Goal: Information Seeking & Learning: Learn about a topic

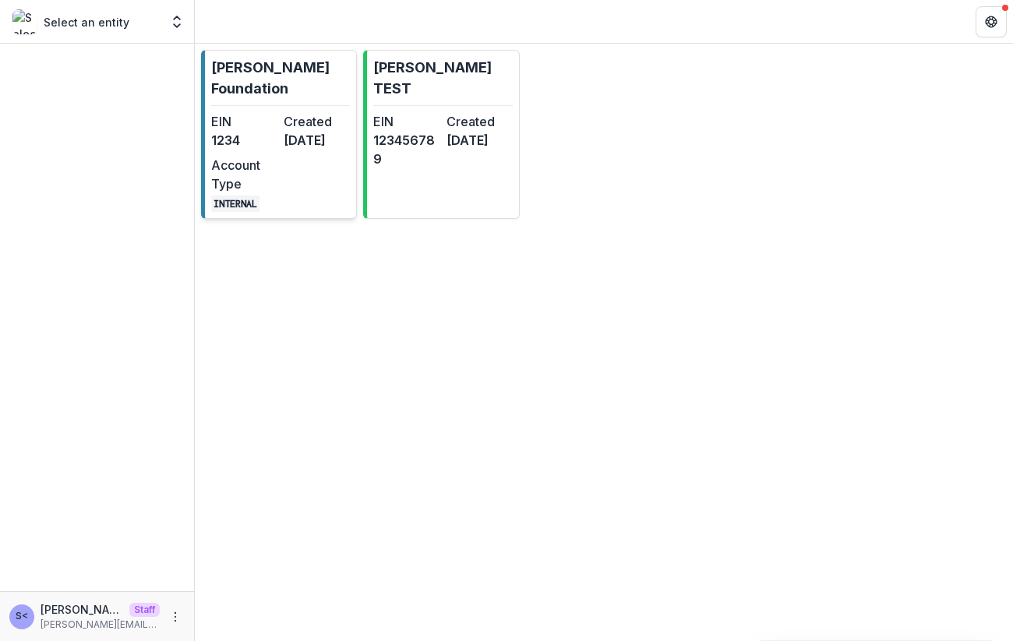
click at [260, 150] on div "EIN 1234" at bounding box center [244, 130] width 66 height 37
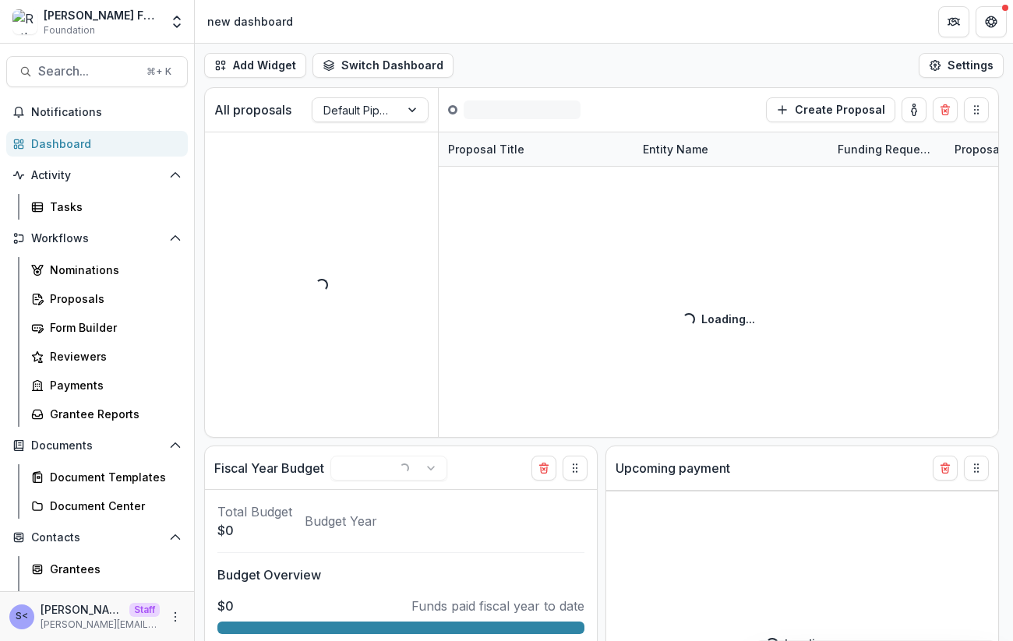
select select "******"
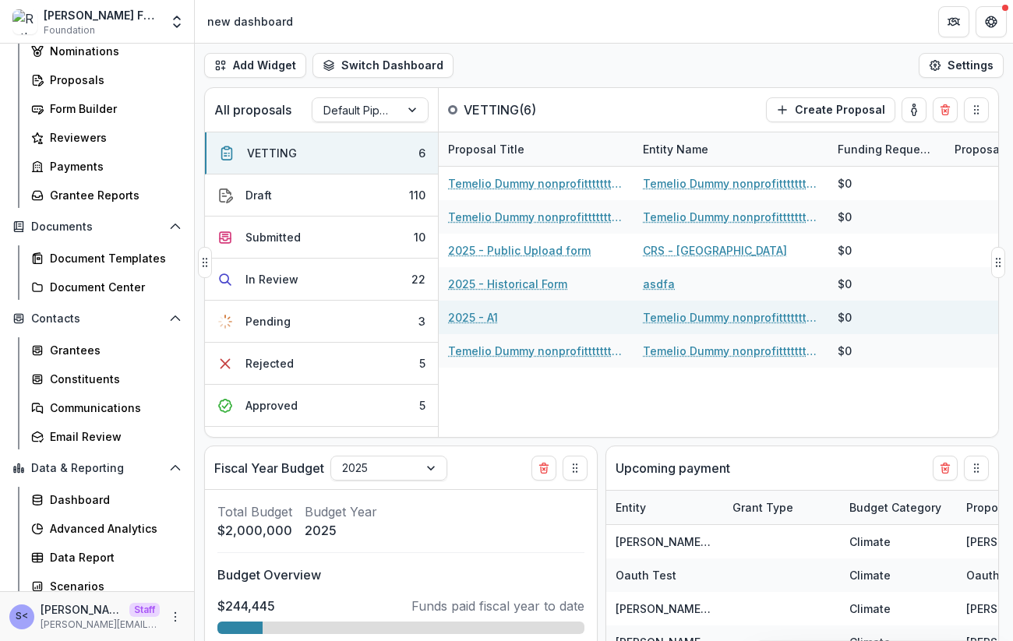
scroll to position [227, 0]
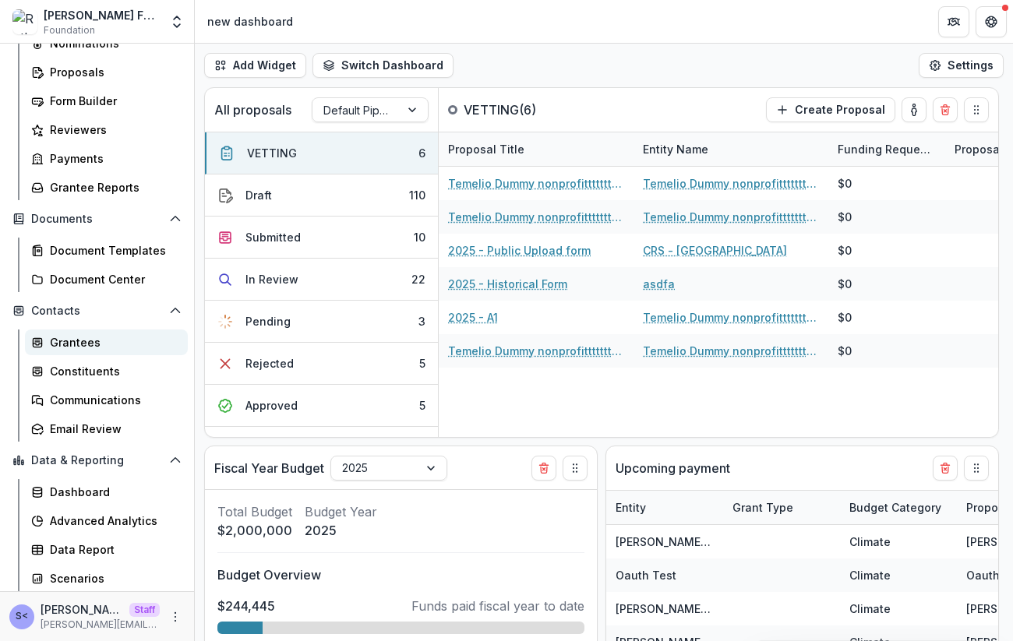
click at [86, 348] on div "Grantees" at bounding box center [112, 342] width 125 height 16
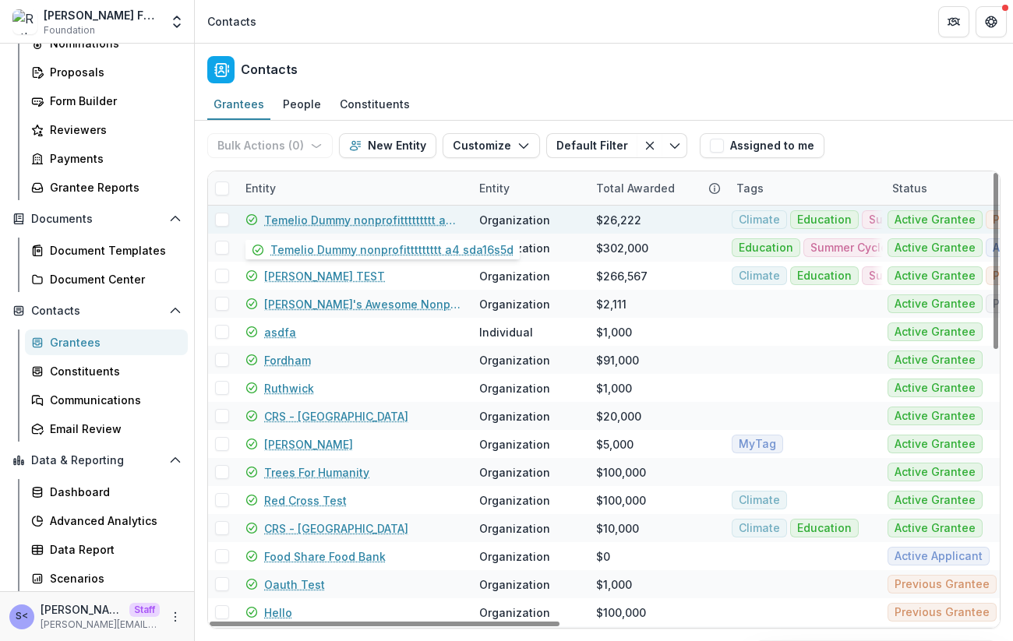
click at [328, 216] on link "Temelio Dummy nonprofittttttttt a4 sda16s5d" at bounding box center [362, 220] width 196 height 16
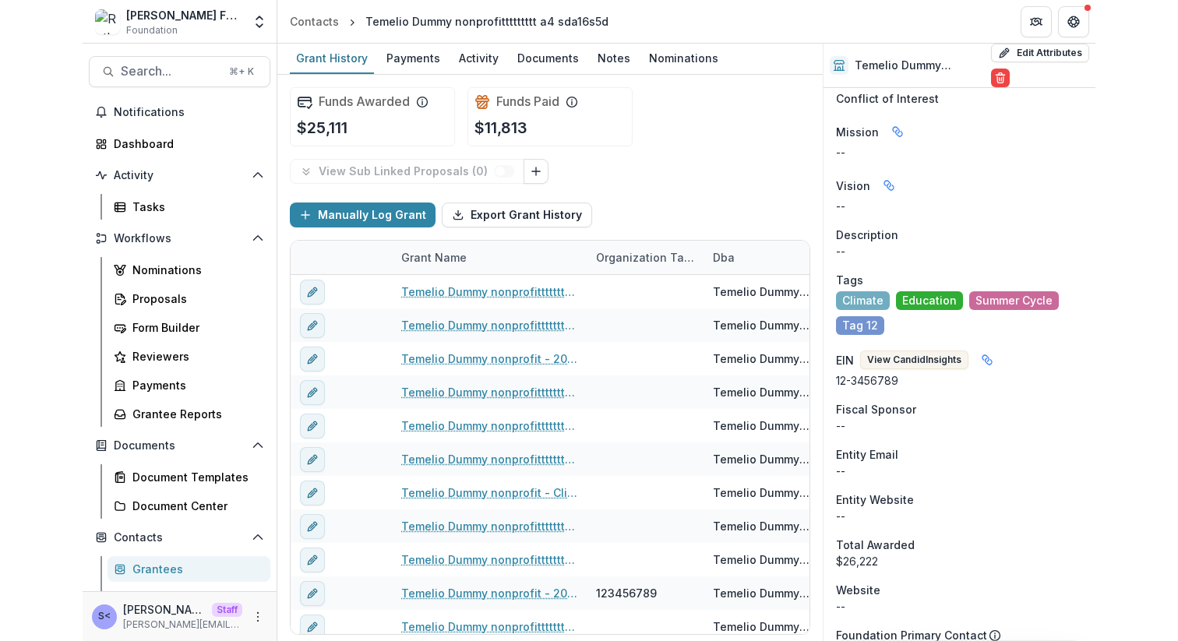
scroll to position [1700, 0]
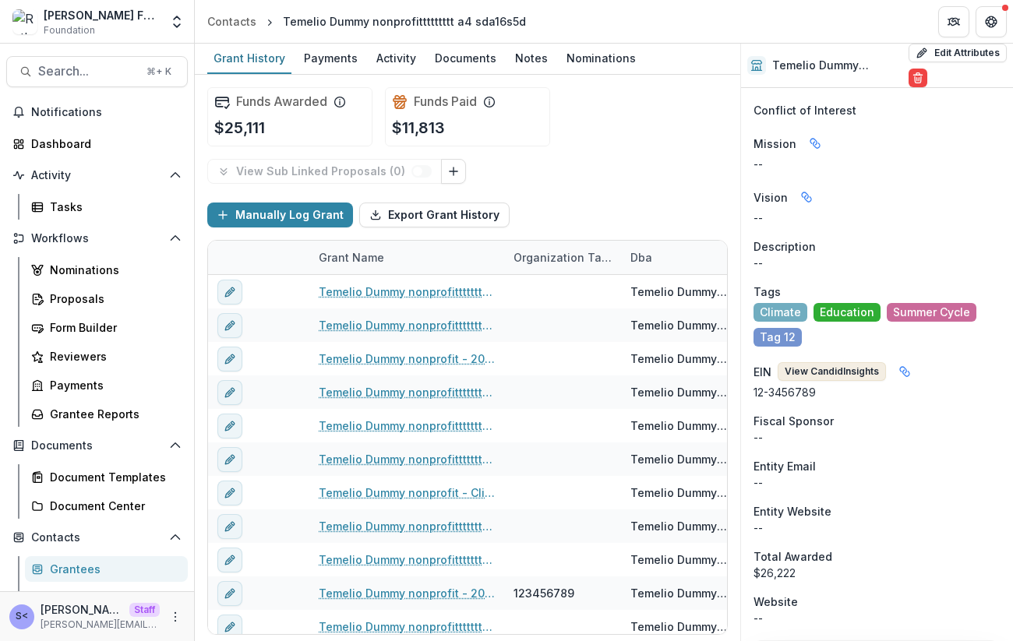
click at [858, 362] on button "View Candid Insights" at bounding box center [831, 371] width 108 height 19
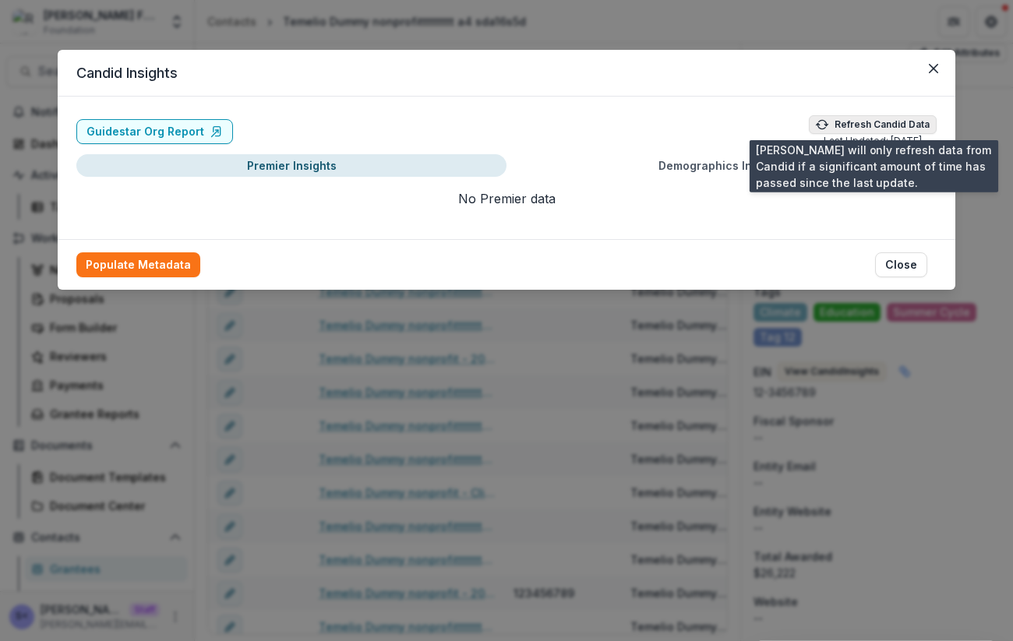
click at [873, 125] on button "Refresh Candid Data" at bounding box center [873, 124] width 128 height 19
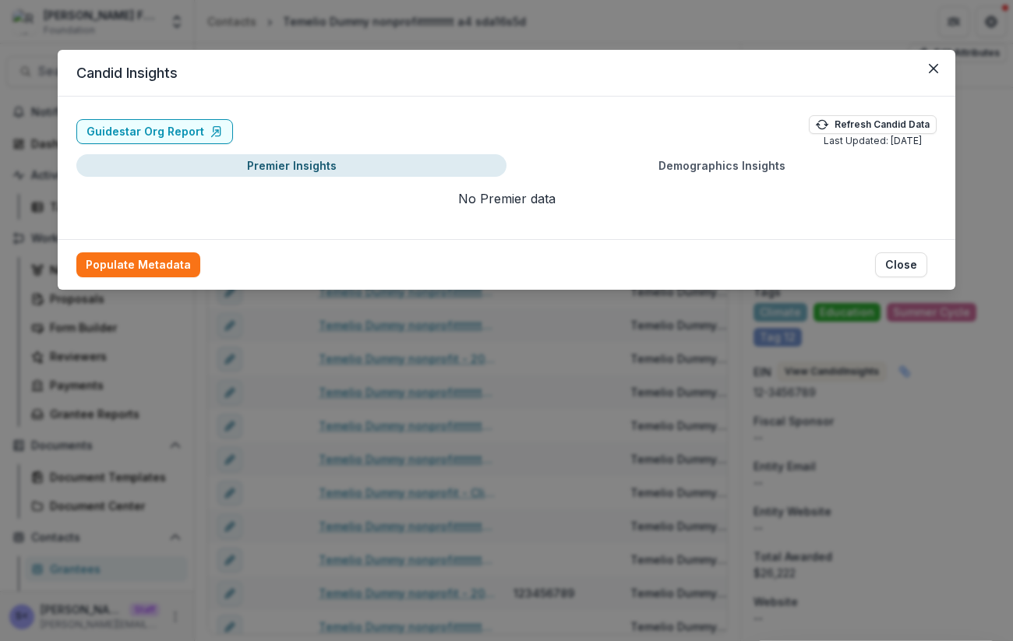
click at [652, 60] on header "Candid Insights" at bounding box center [506, 73] width 897 height 47
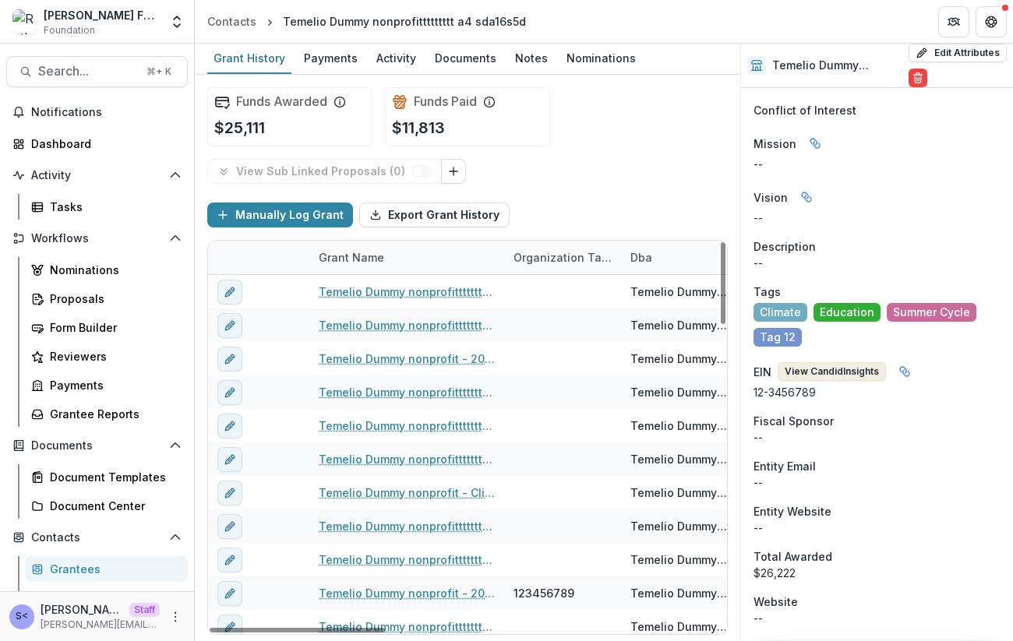
click at [802, 362] on button "View Candid Insights" at bounding box center [831, 371] width 108 height 19
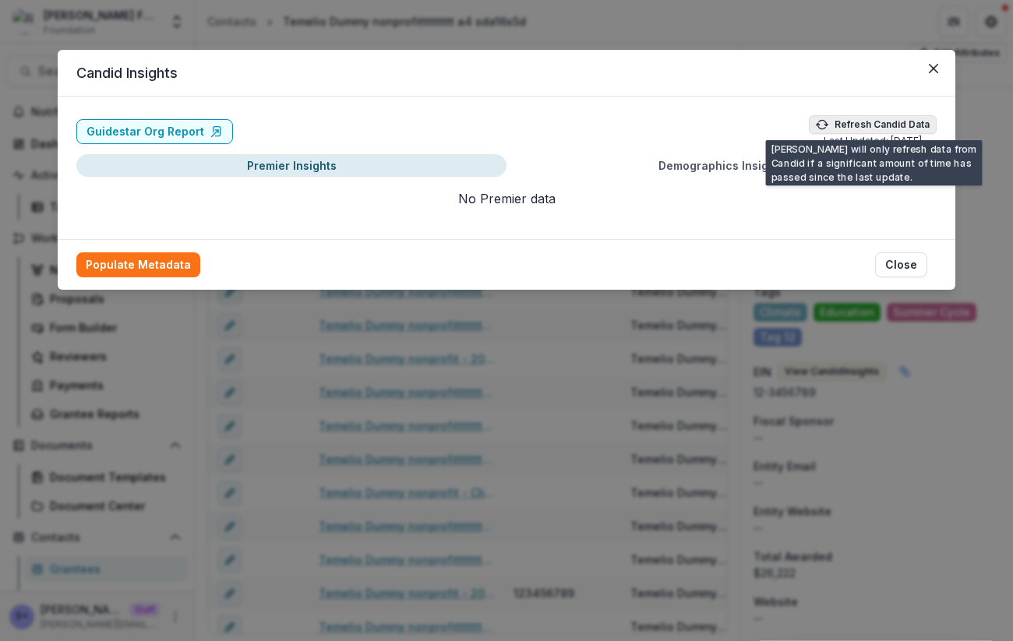
click at [886, 122] on button "Refresh Candid Data" at bounding box center [873, 124] width 128 height 19
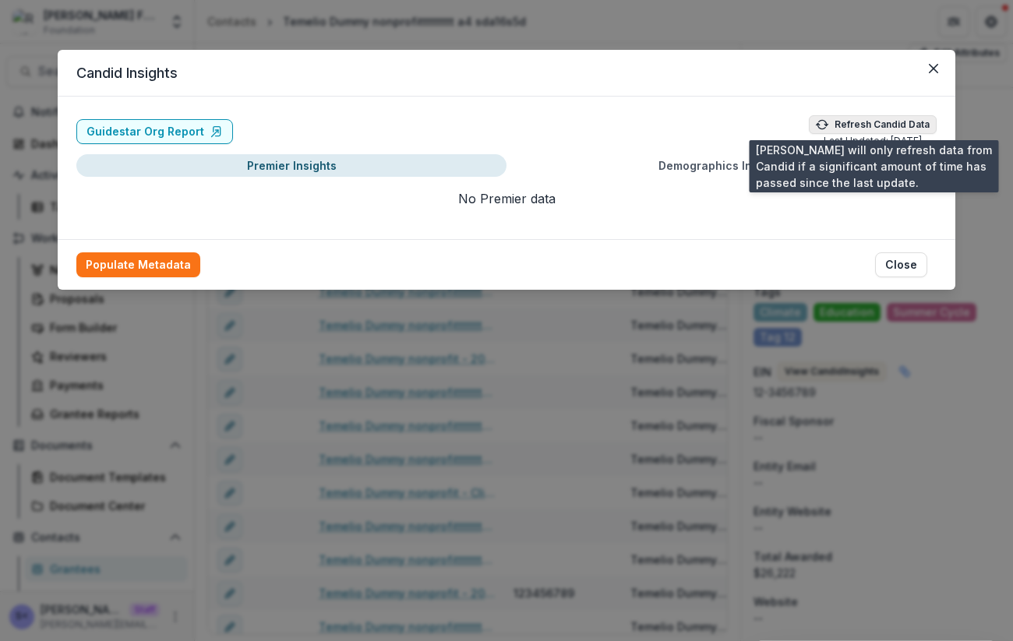
click at [892, 122] on button "Refresh Candid Data" at bounding box center [873, 124] width 128 height 19
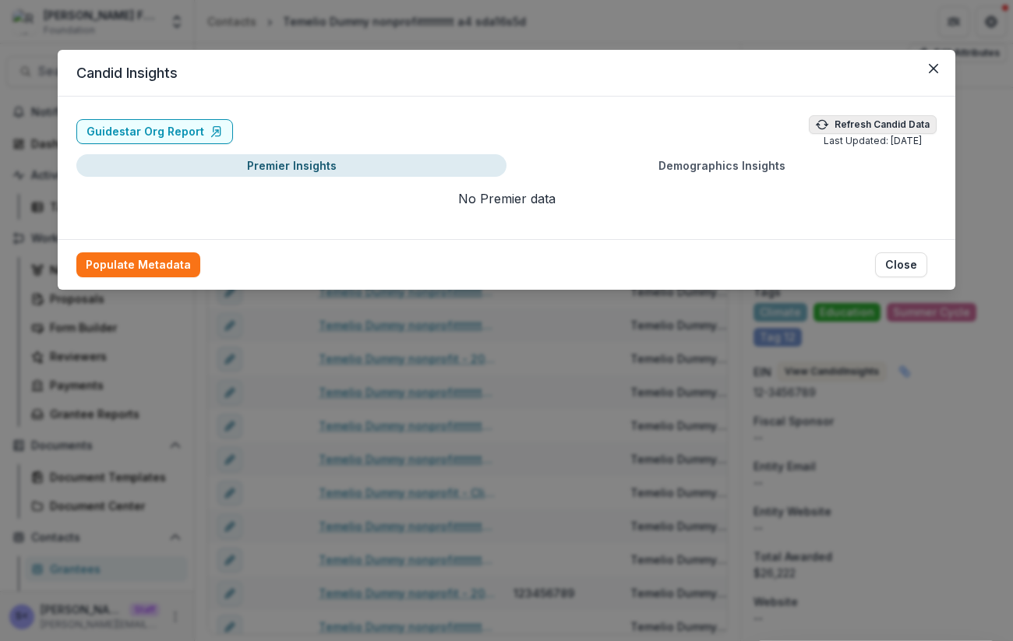
click at [893, 122] on button "Refresh Candid Data" at bounding box center [873, 124] width 128 height 19
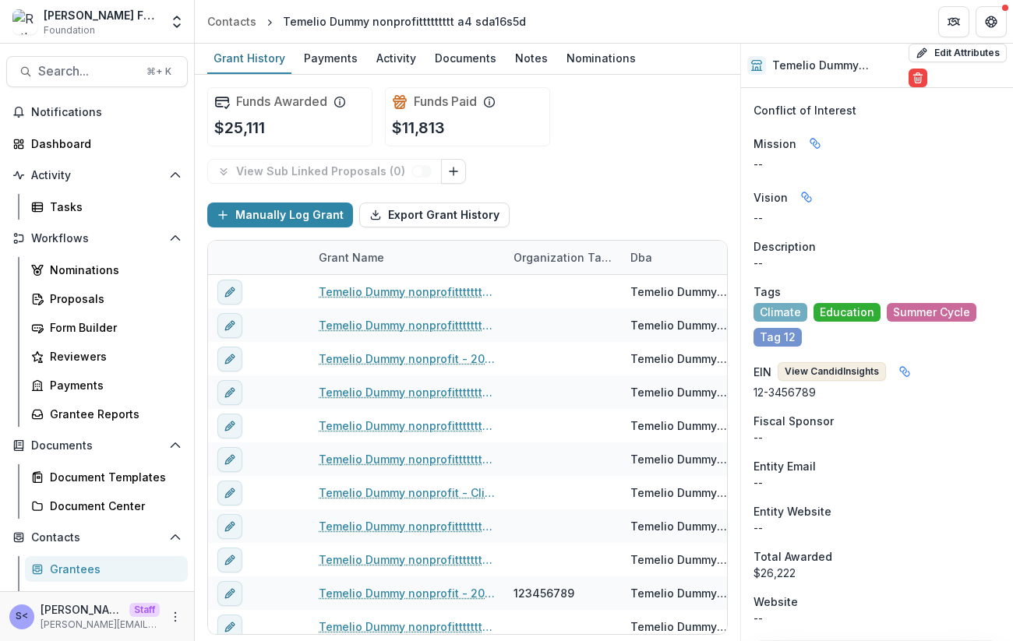
click at [851, 362] on button "View Candid Insights" at bounding box center [831, 371] width 108 height 19
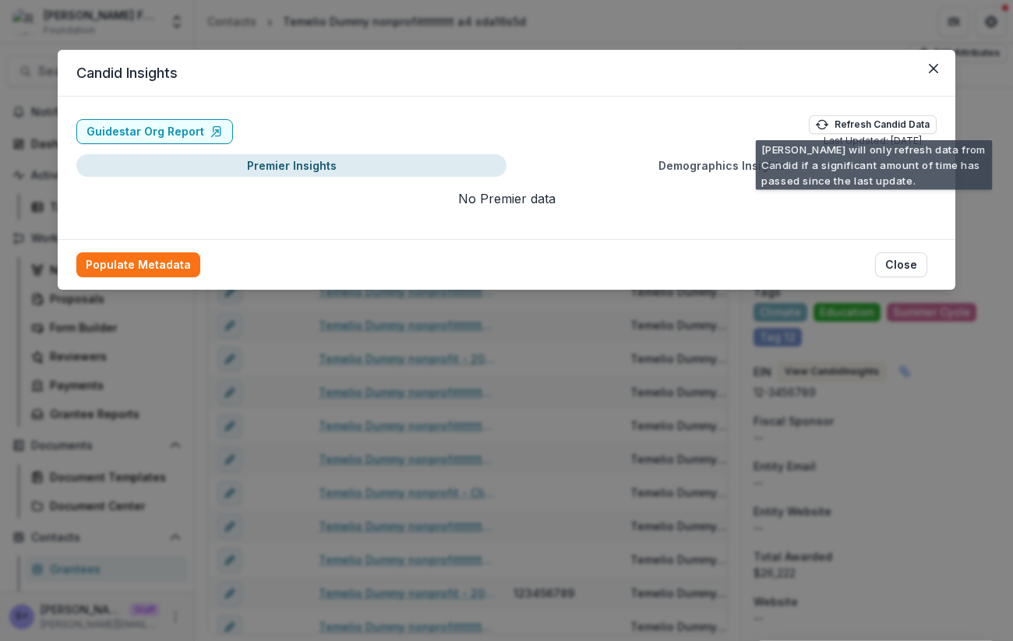
click at [864, 101] on div "Guidestar Org Report Refresh Candid Data Last Updated: [DATE] Premier Insights …" at bounding box center [506, 168] width 897 height 143
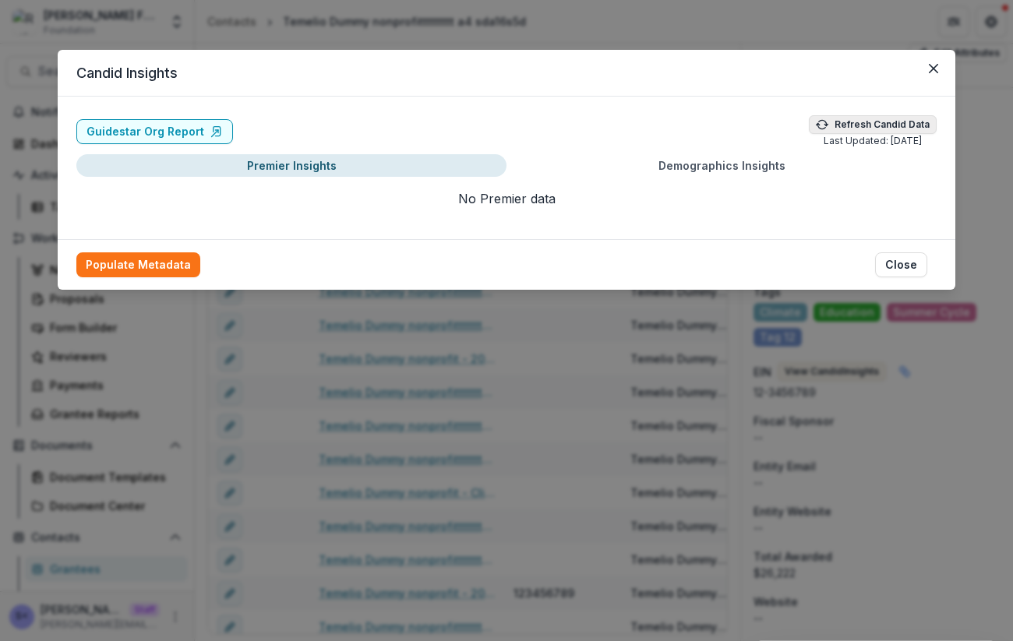
click at [864, 115] on button "Refresh Candid Data" at bounding box center [873, 124] width 128 height 19
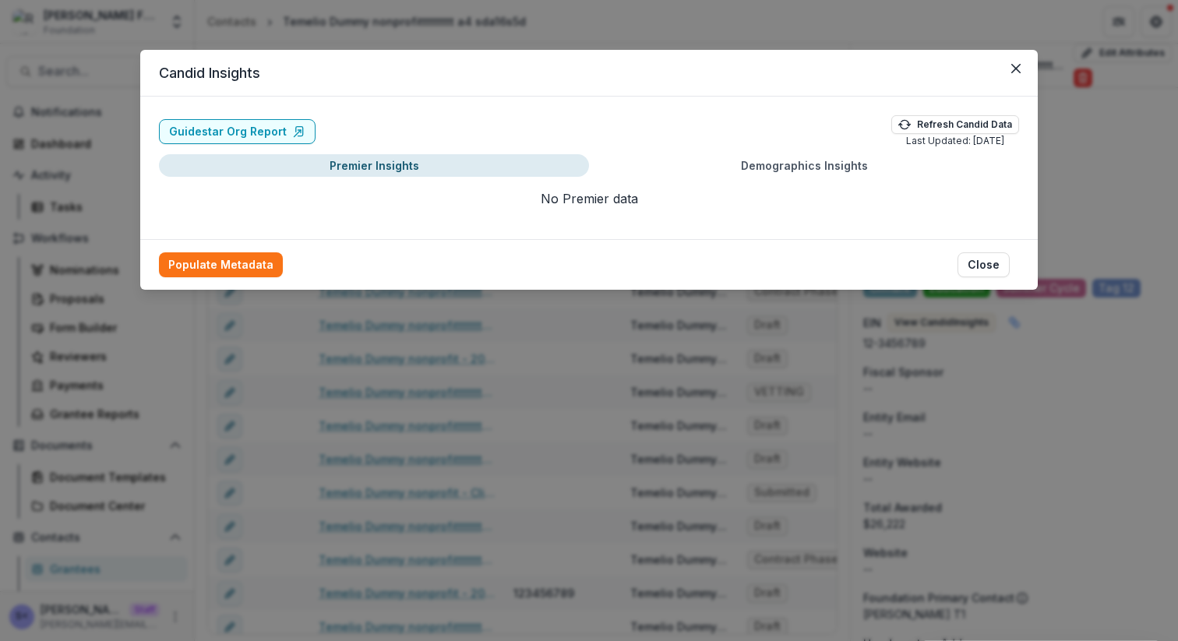
scroll to position [1683, 0]
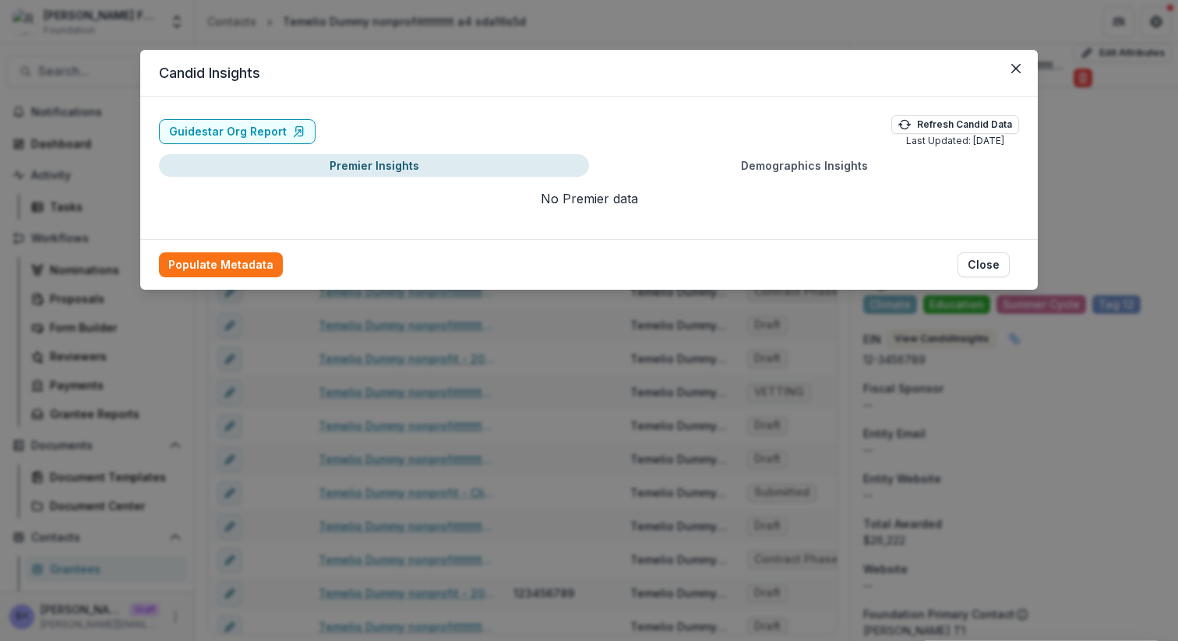
click at [531, 18] on div "Candid Insights Guidestar Org Report Refresh Candid Data Last Updated: [DATE] P…" at bounding box center [589, 320] width 1178 height 641
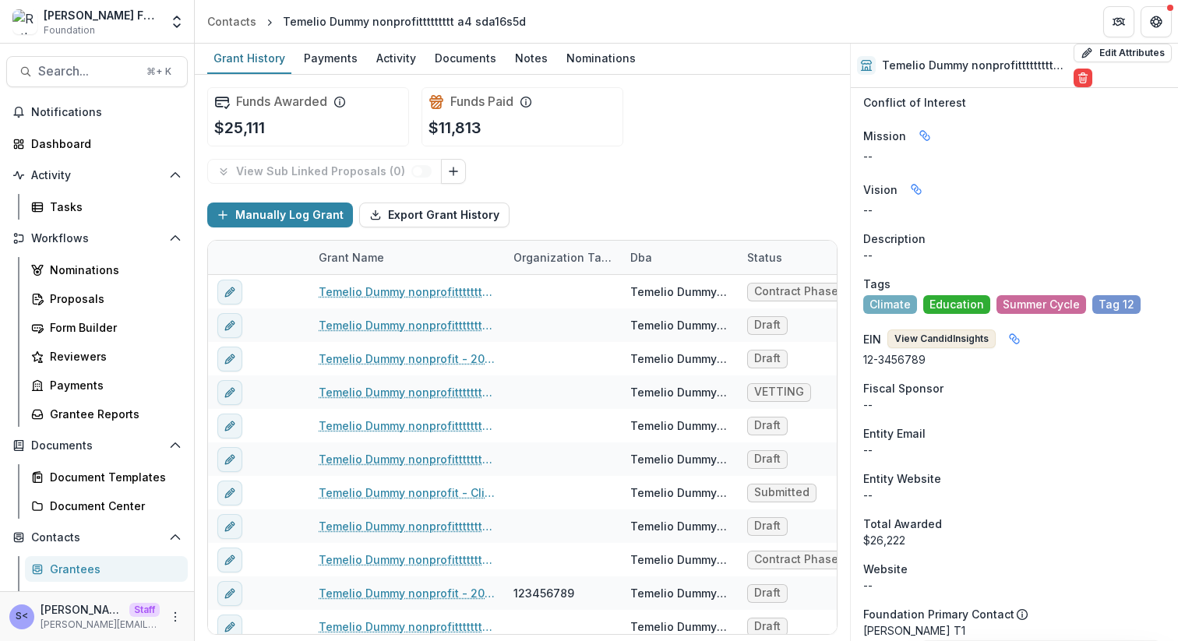
click at [976, 330] on button "View Candid Insights" at bounding box center [941, 339] width 108 height 19
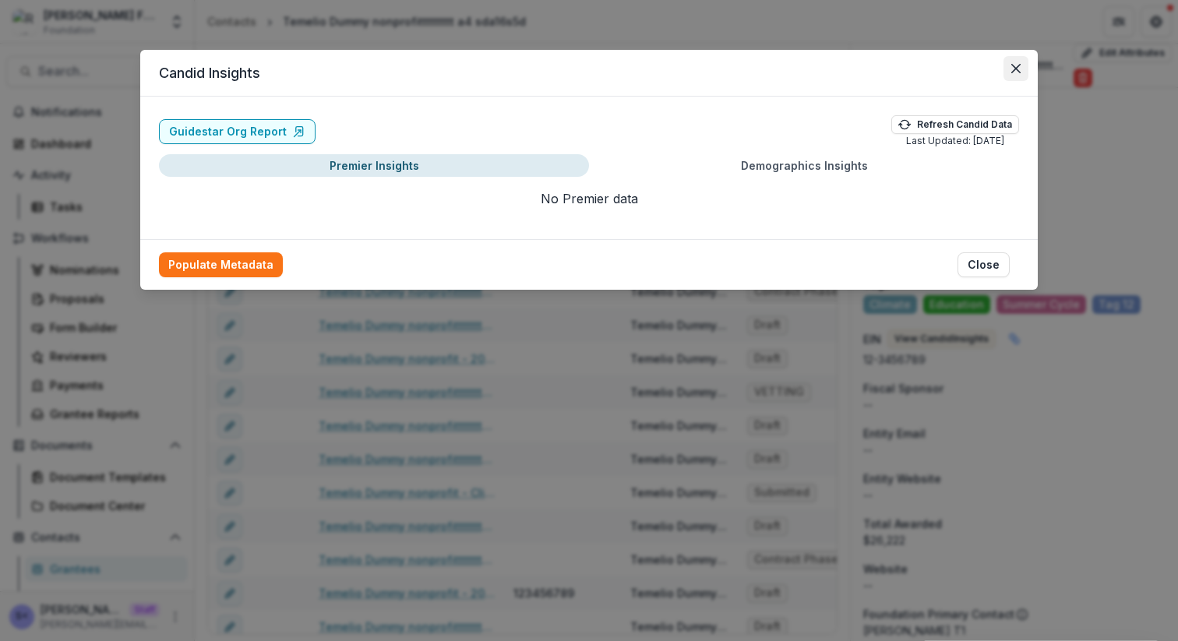
click at [1012, 69] on button "Close" at bounding box center [1015, 68] width 25 height 25
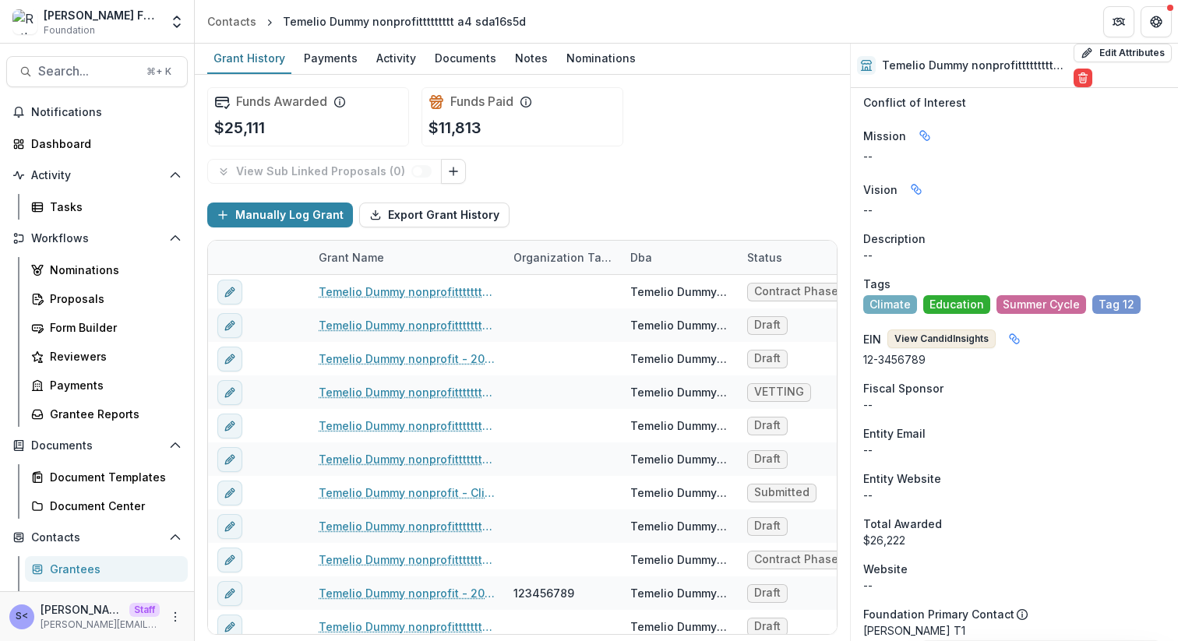
click at [931, 330] on button "View Candid Insights" at bounding box center [941, 339] width 108 height 19
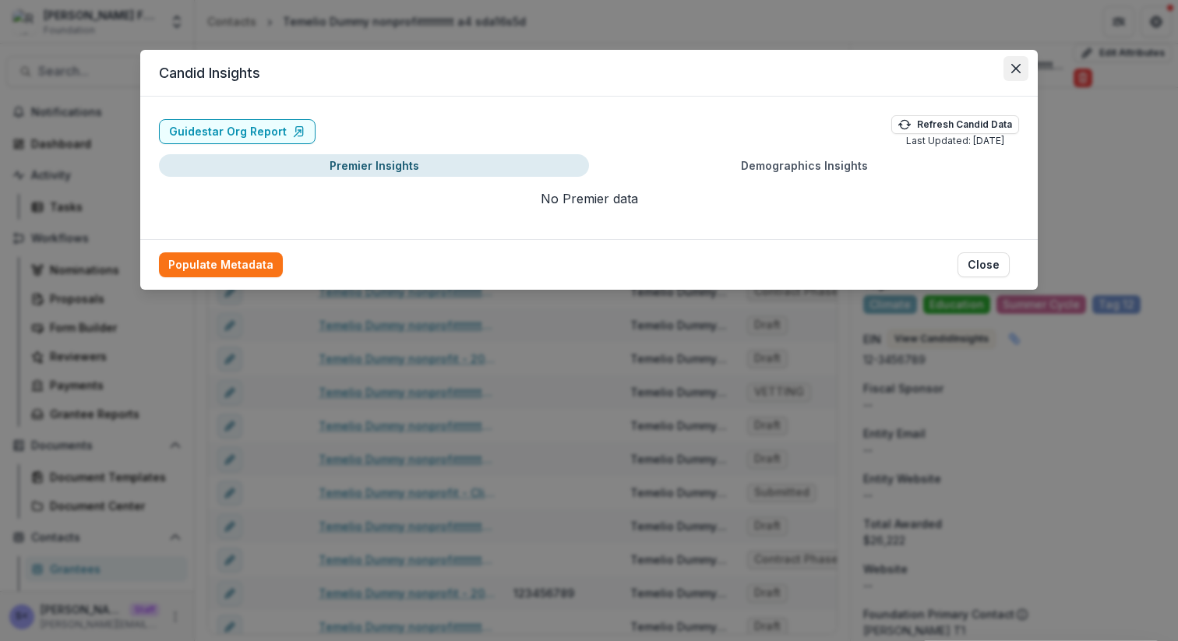
click at [1012, 72] on icon "Close" at bounding box center [1015, 68] width 9 height 9
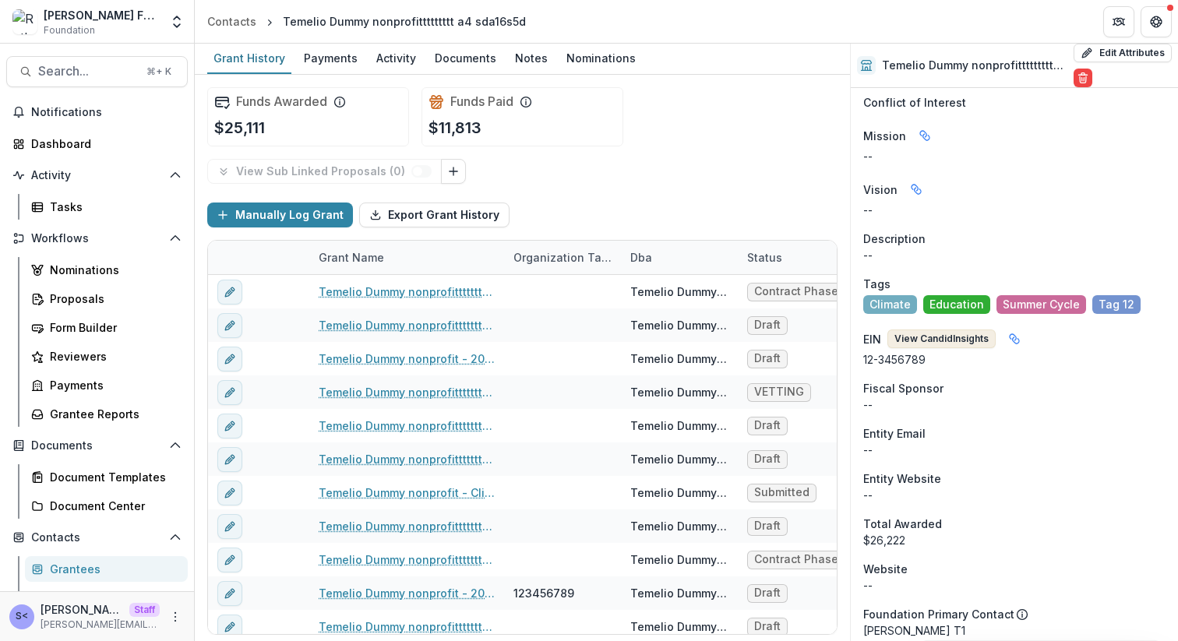
click at [915, 330] on button "View Candid Insights" at bounding box center [941, 339] width 108 height 19
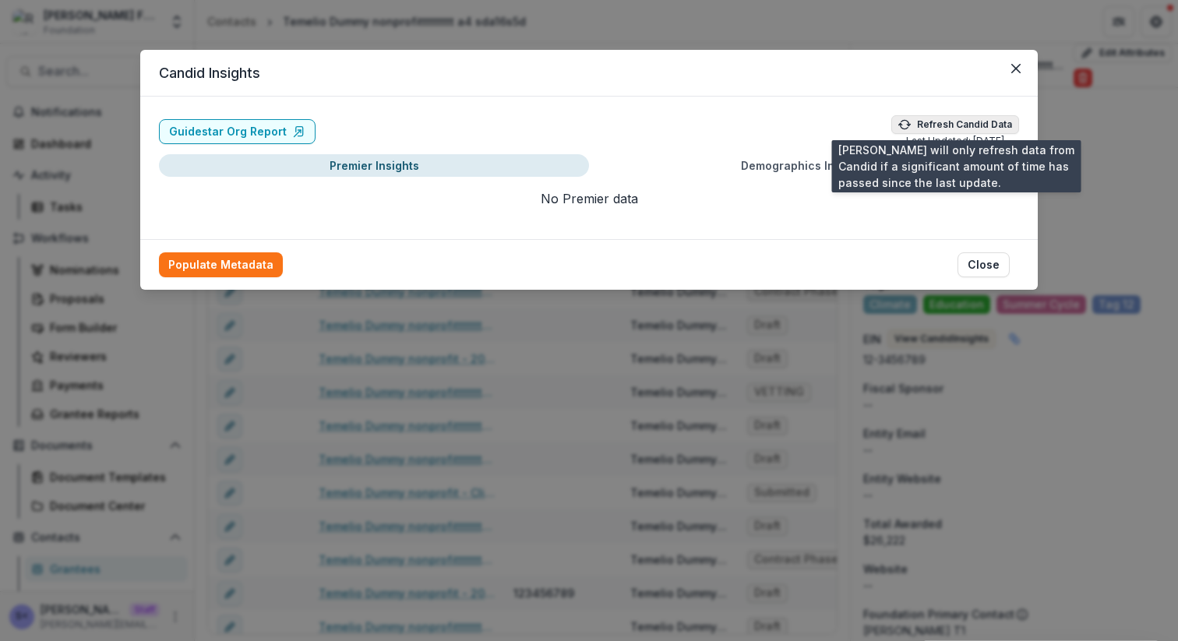
click at [939, 122] on button "Refresh Candid Data" at bounding box center [955, 124] width 128 height 19
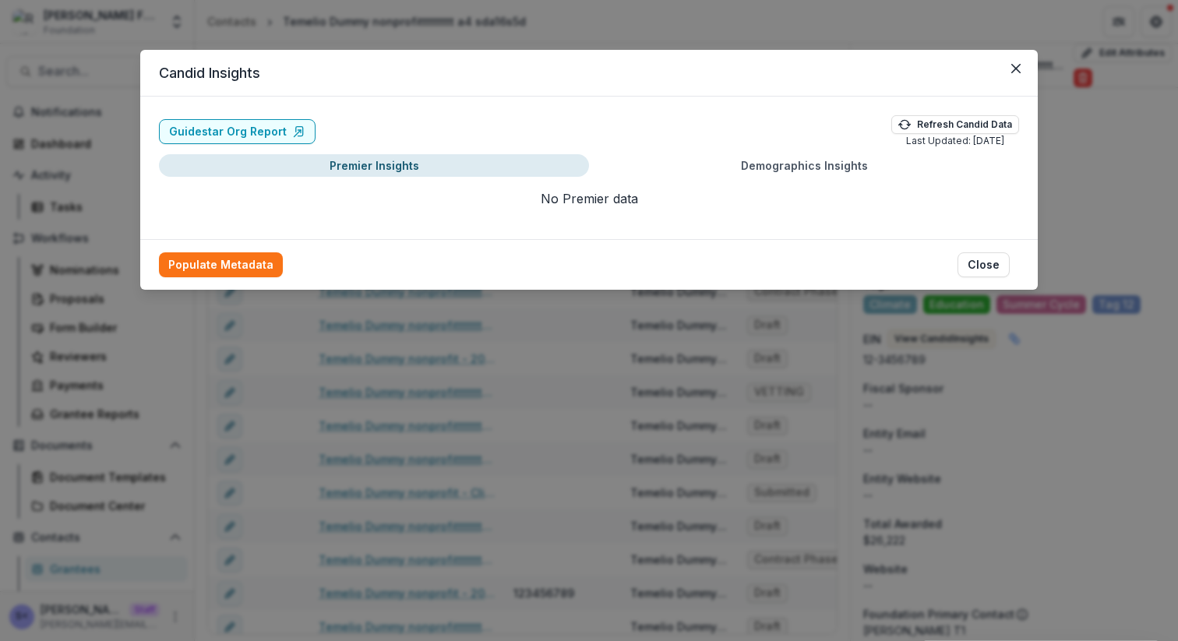
click at [819, 320] on div "Candid Insights Guidestar Org Report Refresh Candid Data Last Updated: [DATE] P…" at bounding box center [589, 320] width 1178 height 641
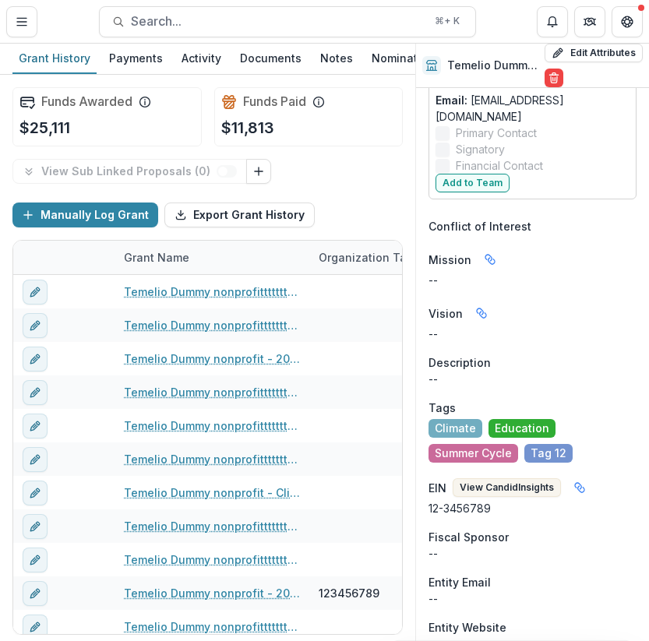
scroll to position [1722, 5]
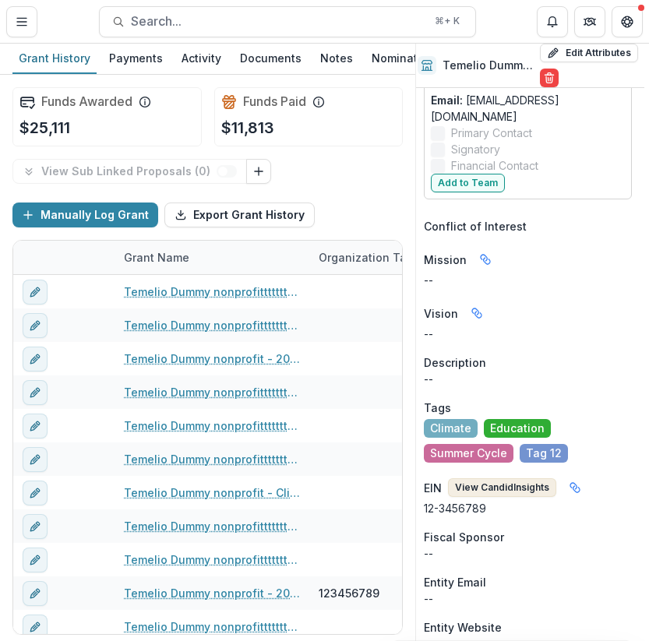
click at [515, 478] on button "View Candid Insights" at bounding box center [502, 487] width 108 height 19
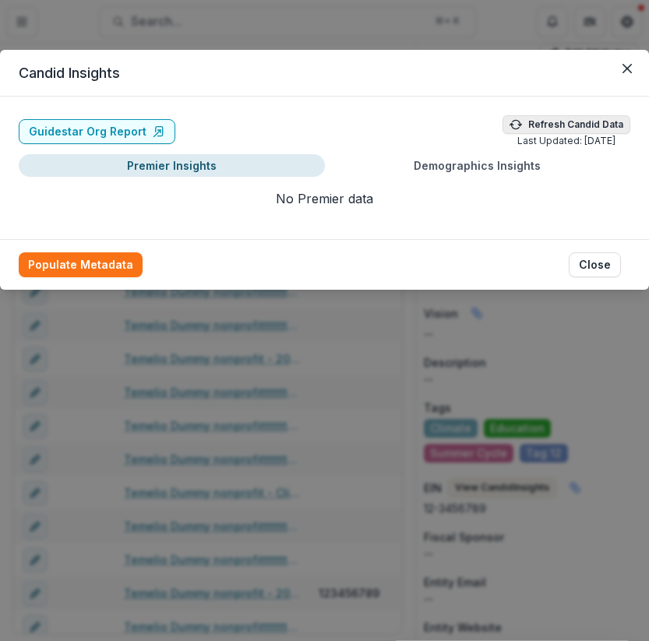
click at [576, 123] on button "Refresh Candid Data" at bounding box center [566, 124] width 128 height 19
click at [541, 351] on div "Candid Insights Guidestar Org Report Refresh Candid Data Last Updated: [DATE] P…" at bounding box center [324, 320] width 649 height 641
